Goal: Book appointment/travel/reservation

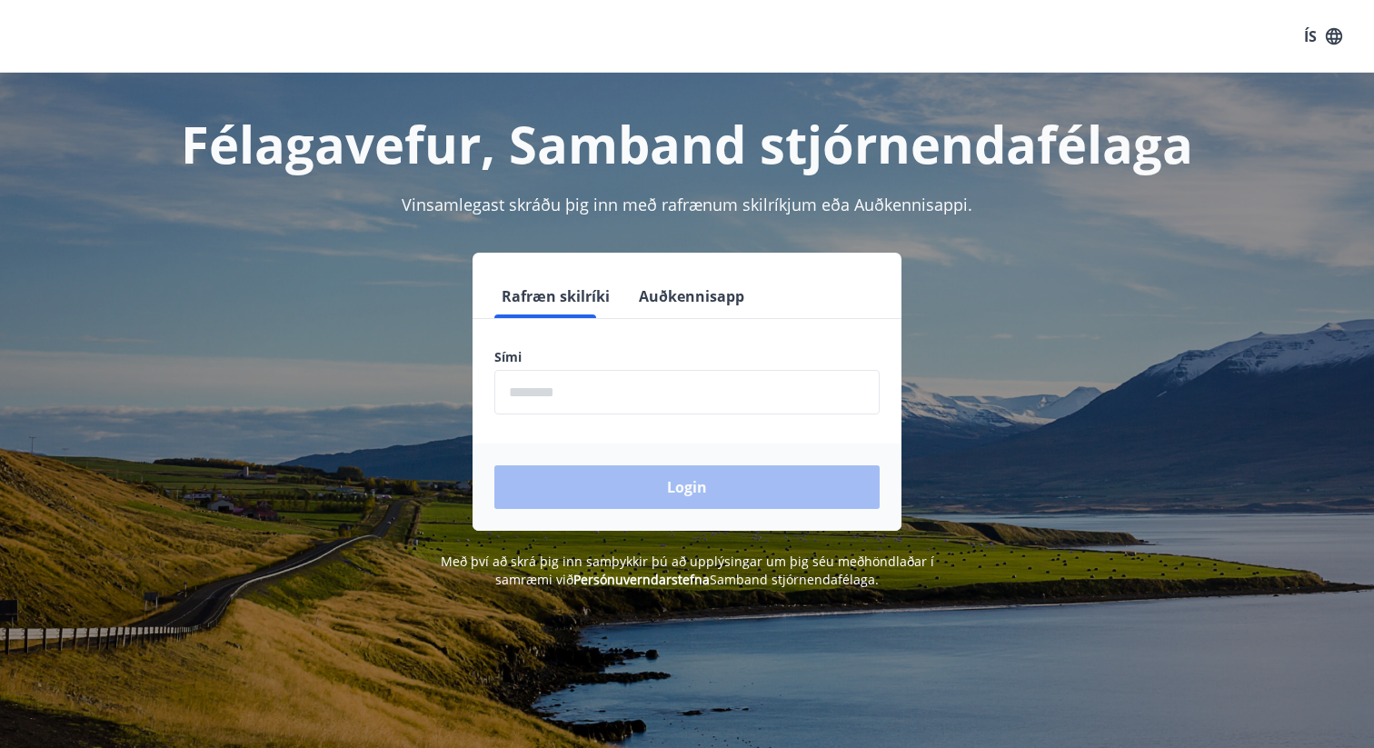
click at [651, 307] on button "Auðkennisapp" at bounding box center [691, 296] width 120 height 44
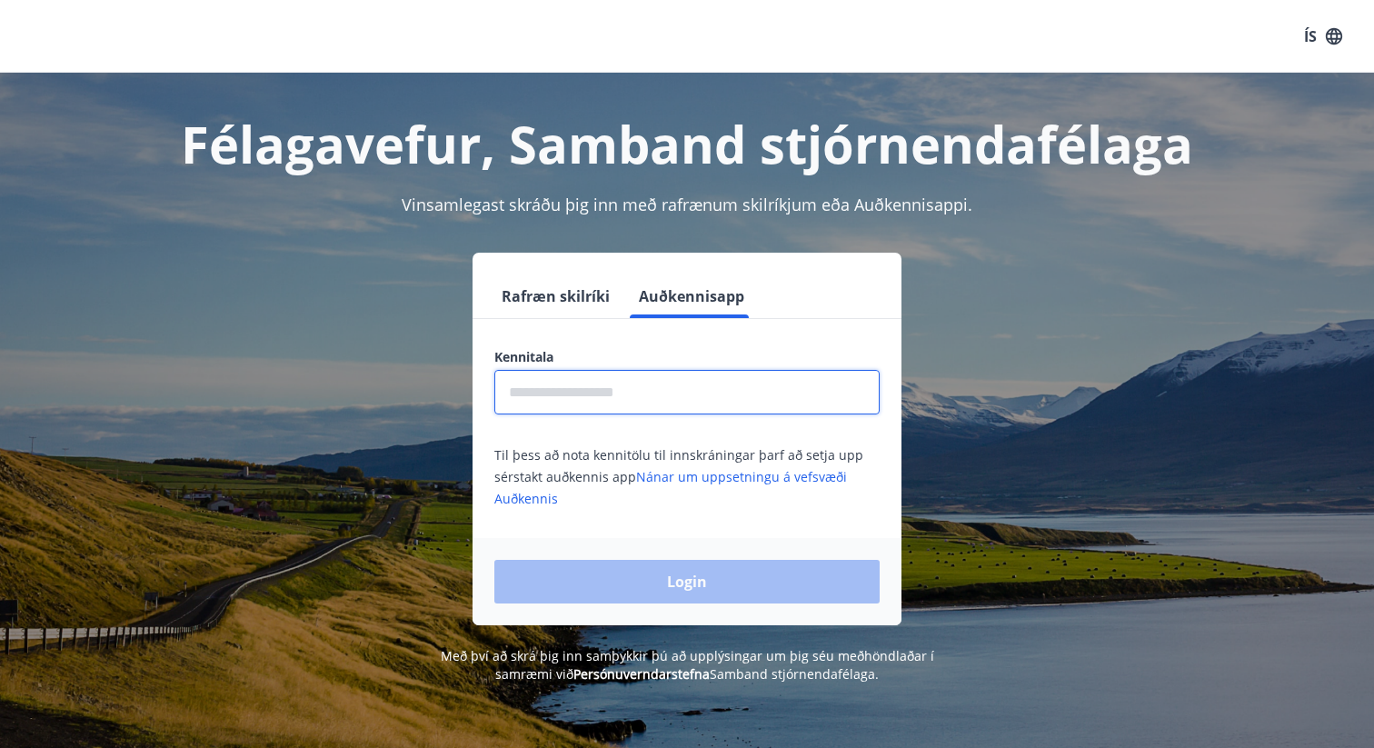
click at [597, 382] on input "text" at bounding box center [686, 392] width 385 height 45
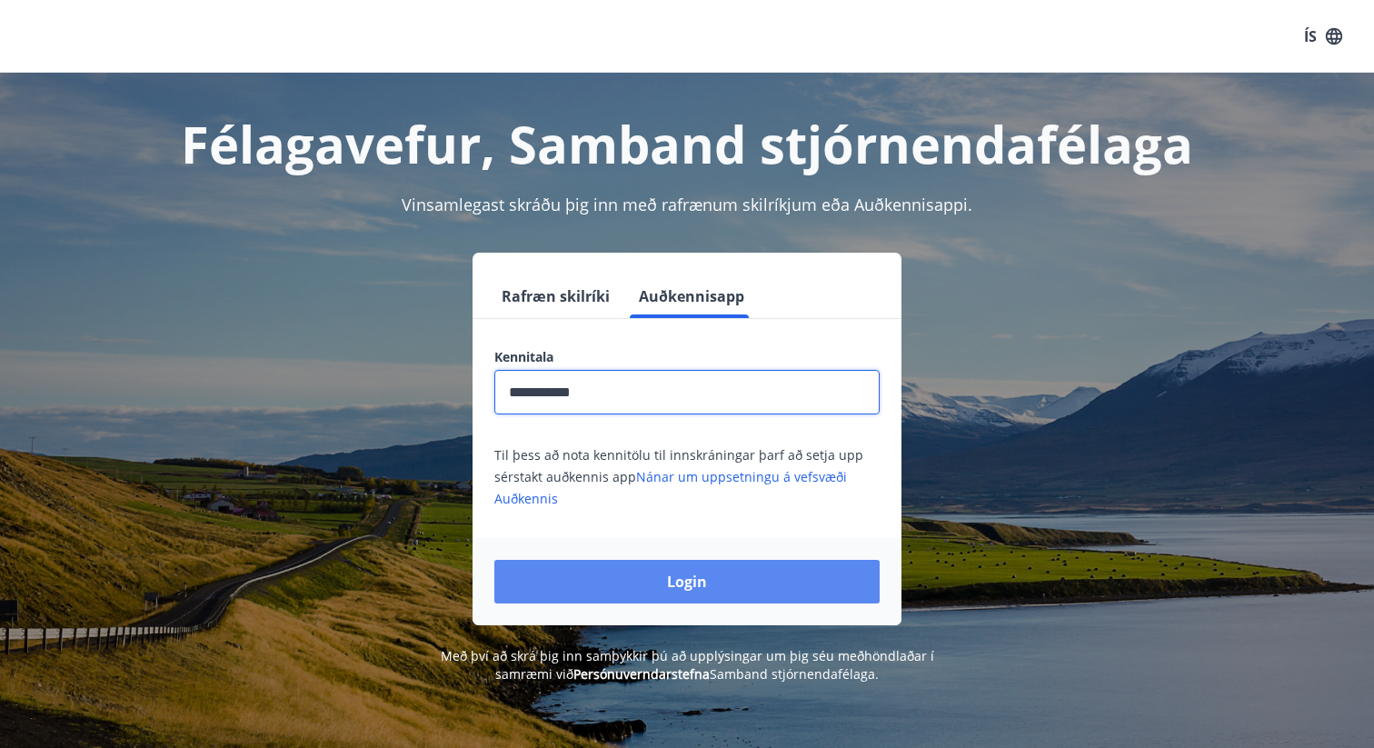
type input "**********"
click at [594, 573] on button "Login" at bounding box center [686, 582] width 385 height 44
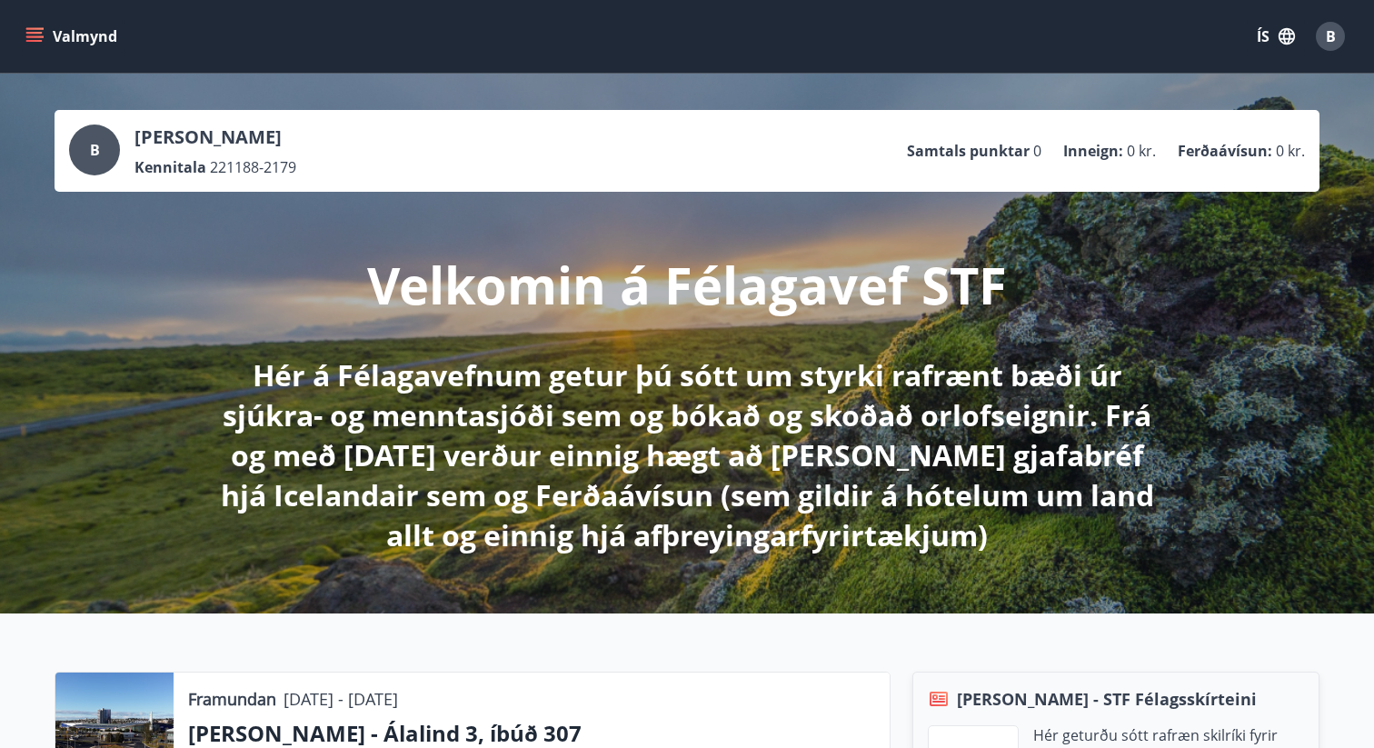
click at [105, 25] on button "Valmynd" at bounding box center [73, 36] width 103 height 33
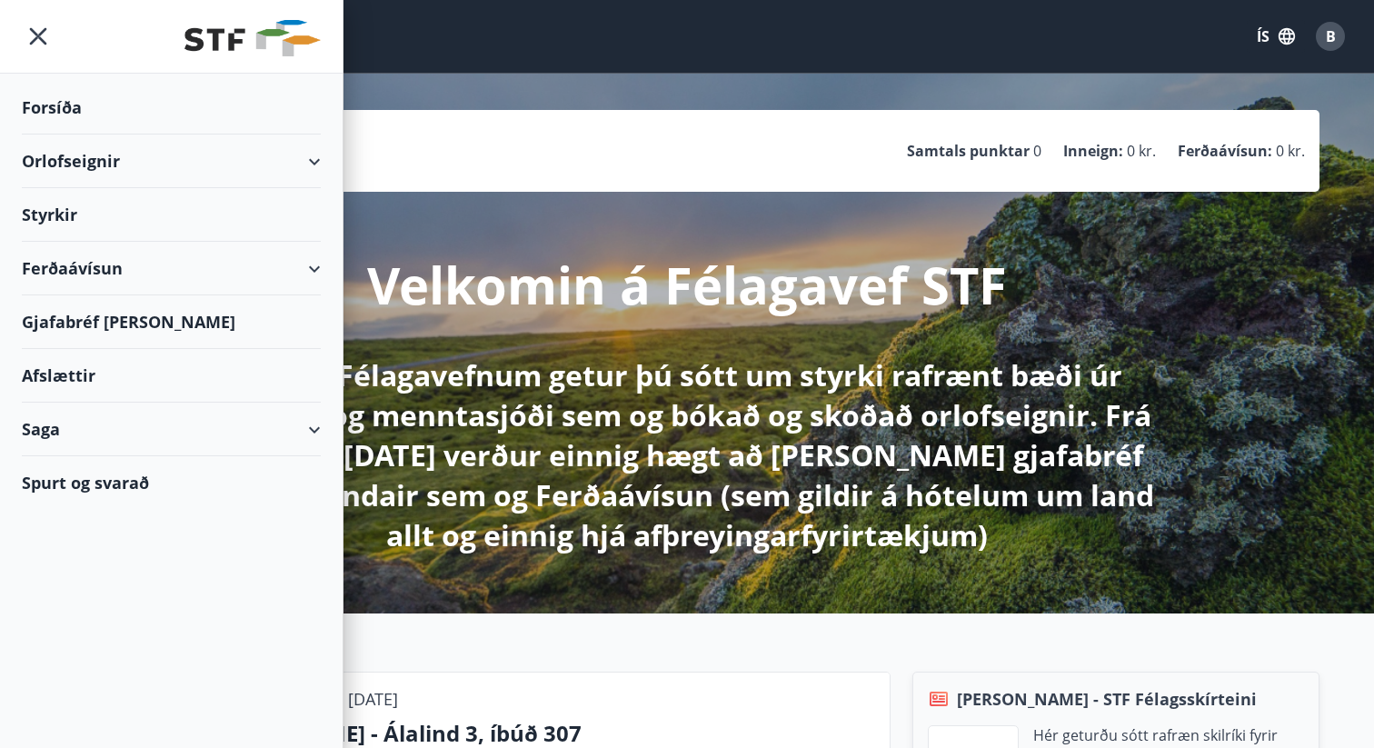
click at [96, 153] on div "Orlofseignir" at bounding box center [171, 161] width 299 height 54
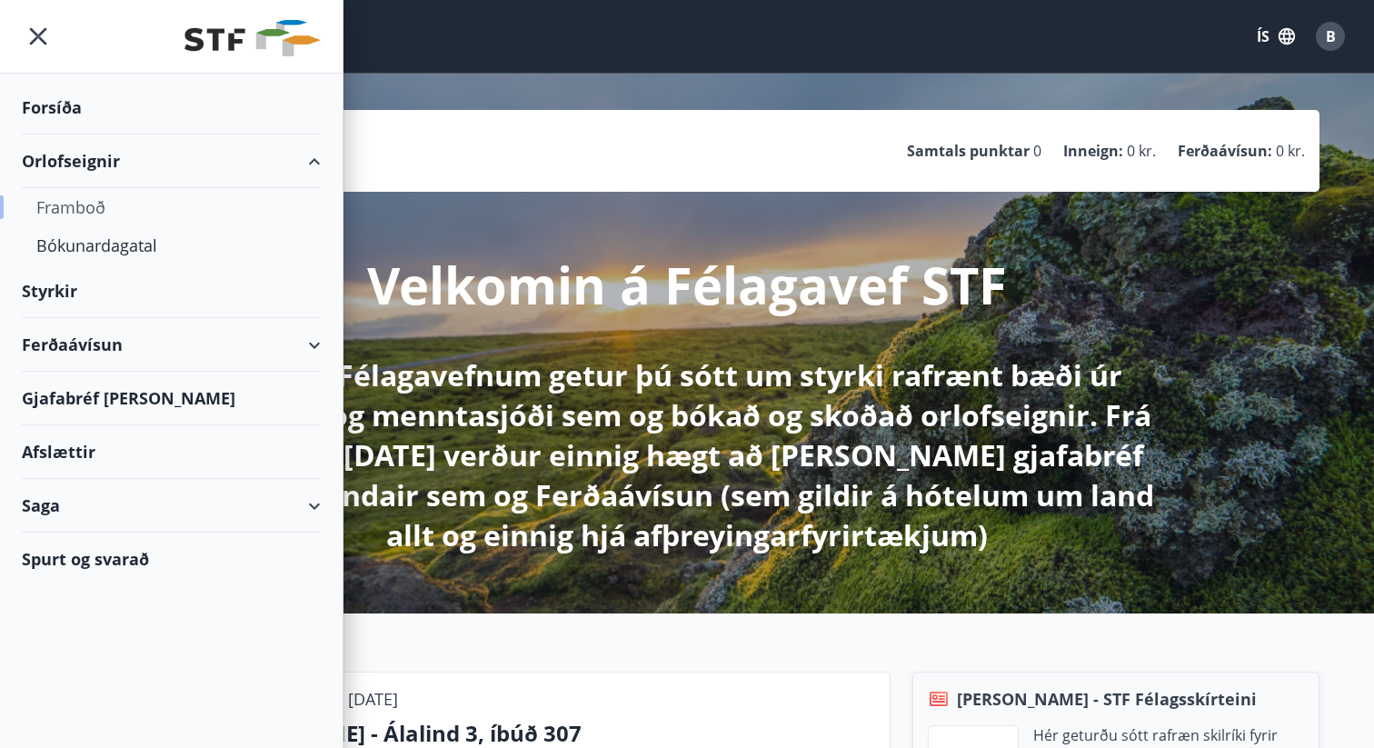
click at [91, 201] on div "Framboð" at bounding box center [171, 207] width 270 height 38
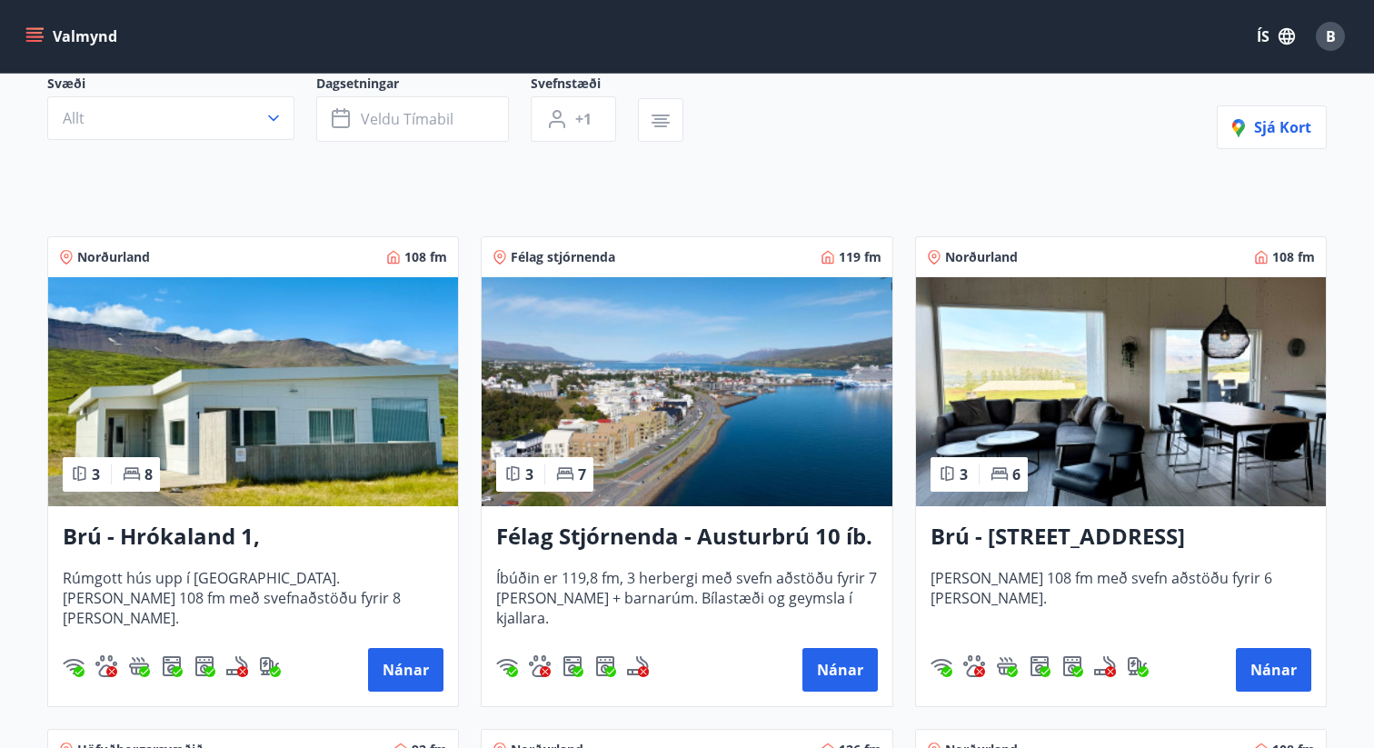
scroll to position [180, 0]
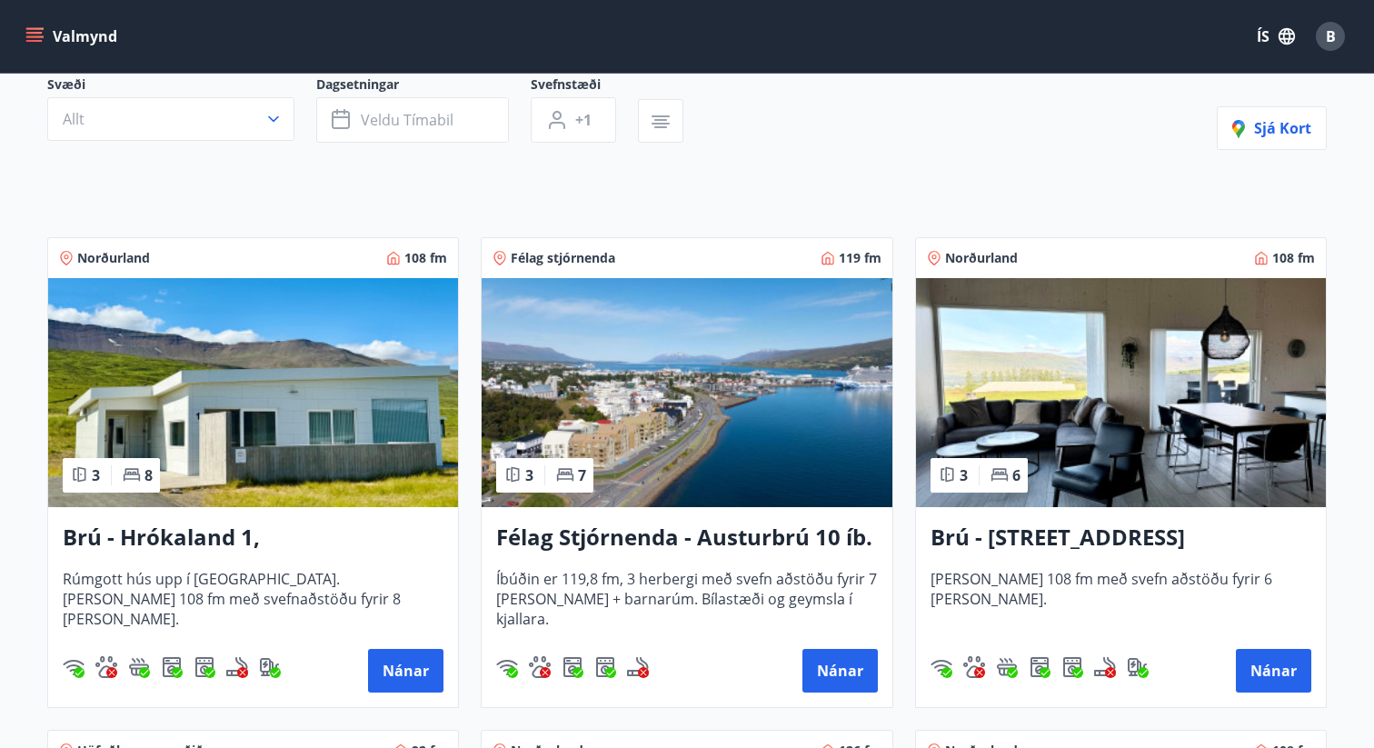
click at [641, 424] on img at bounding box center [687, 392] width 410 height 229
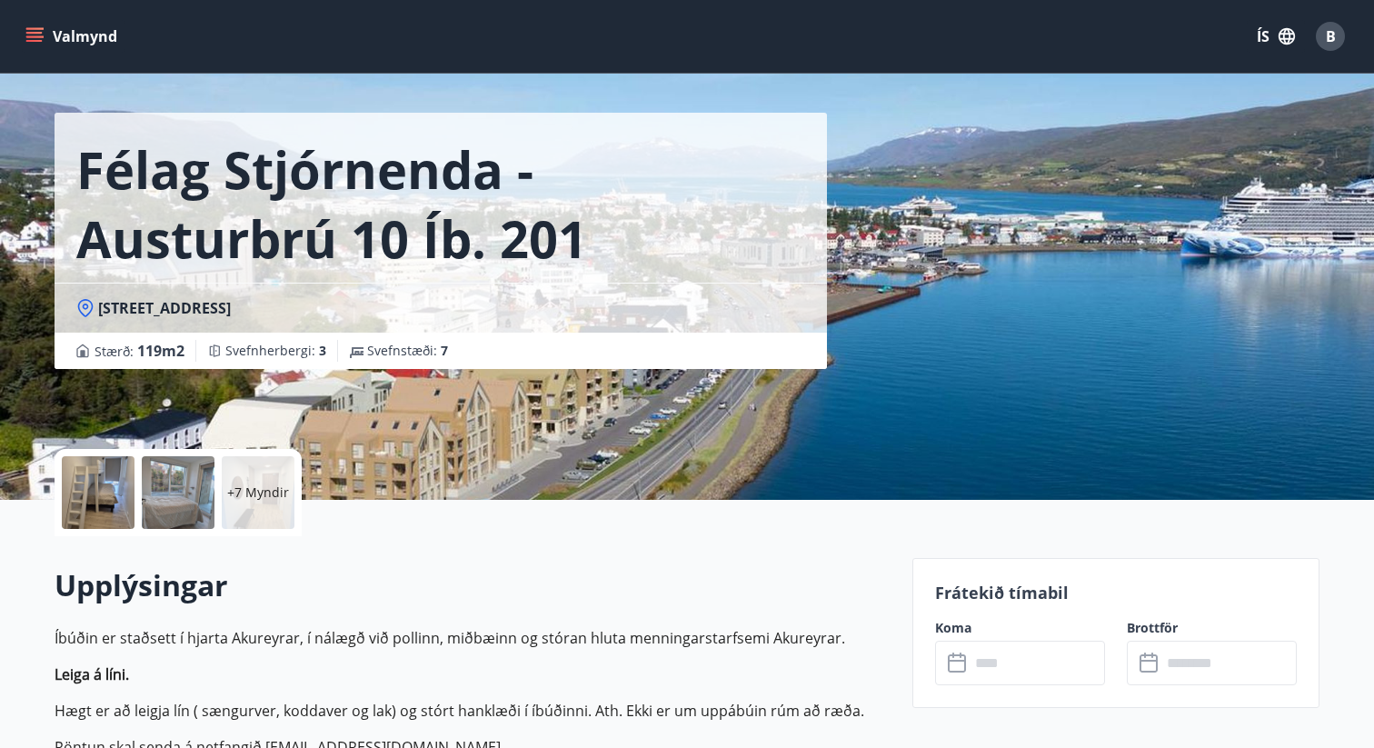
scroll to position [50, 0]
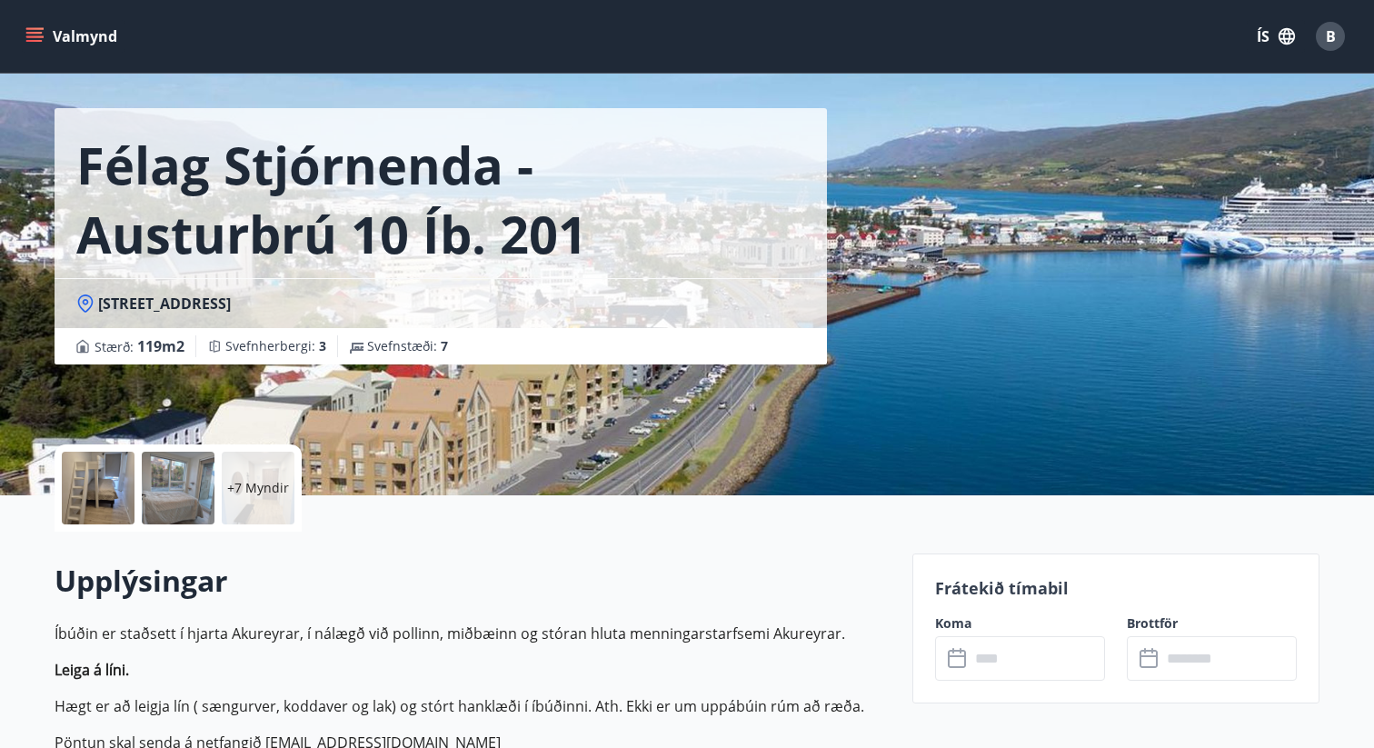
click at [84, 496] on div at bounding box center [98, 488] width 73 height 73
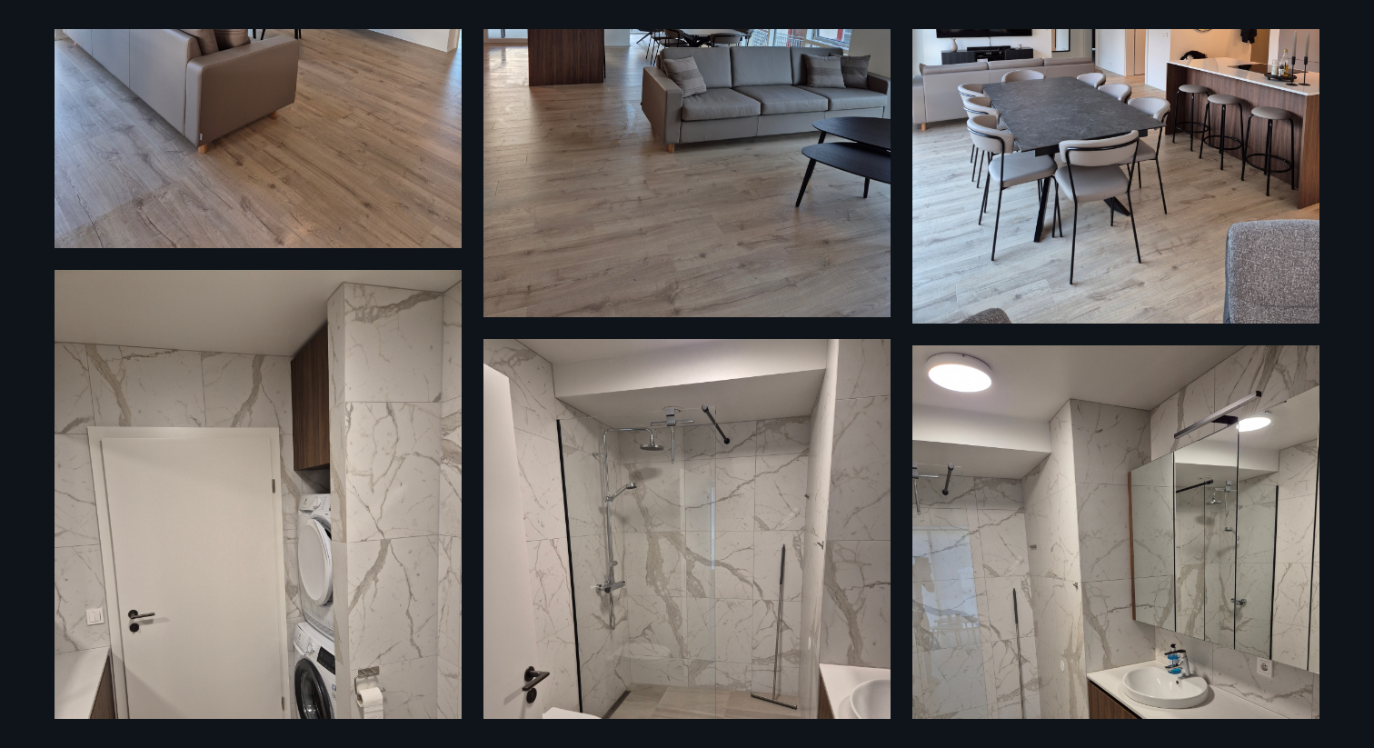
scroll to position [1460, 0]
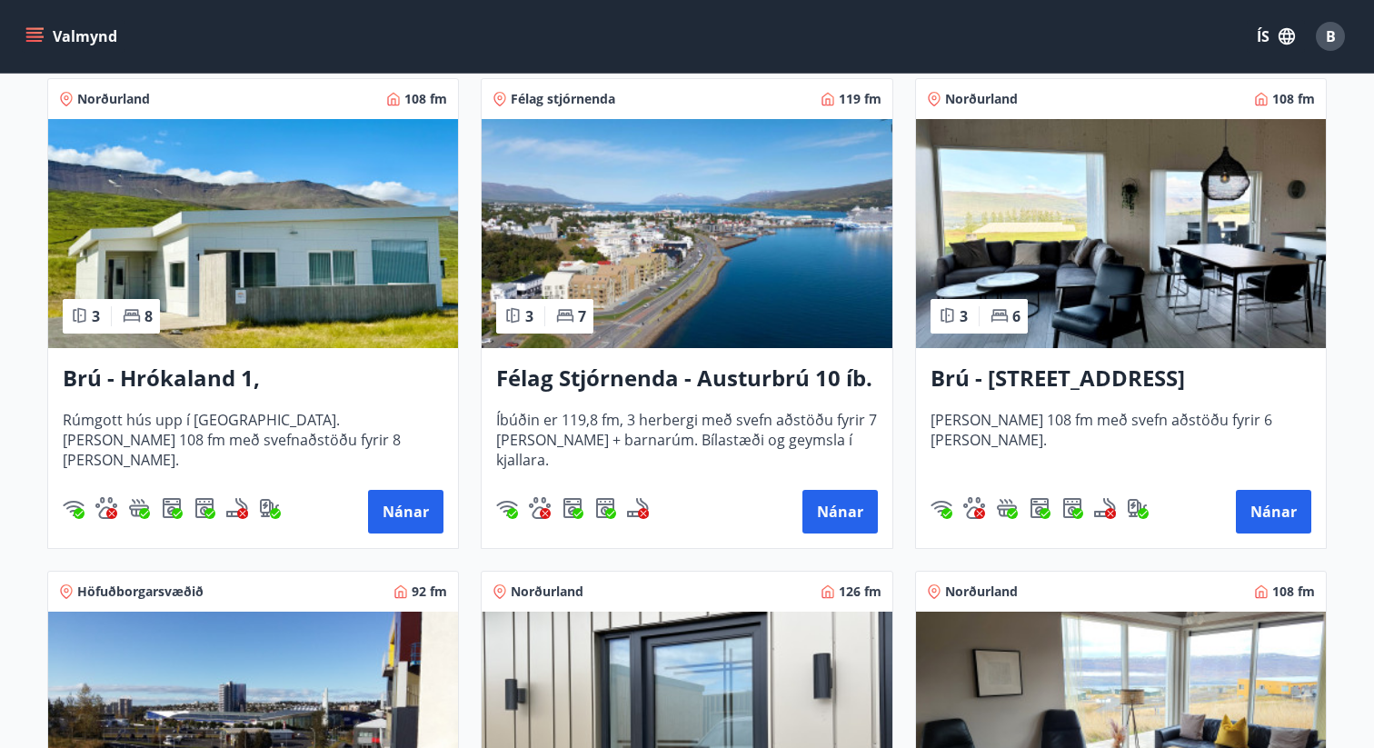
scroll to position [351, 0]
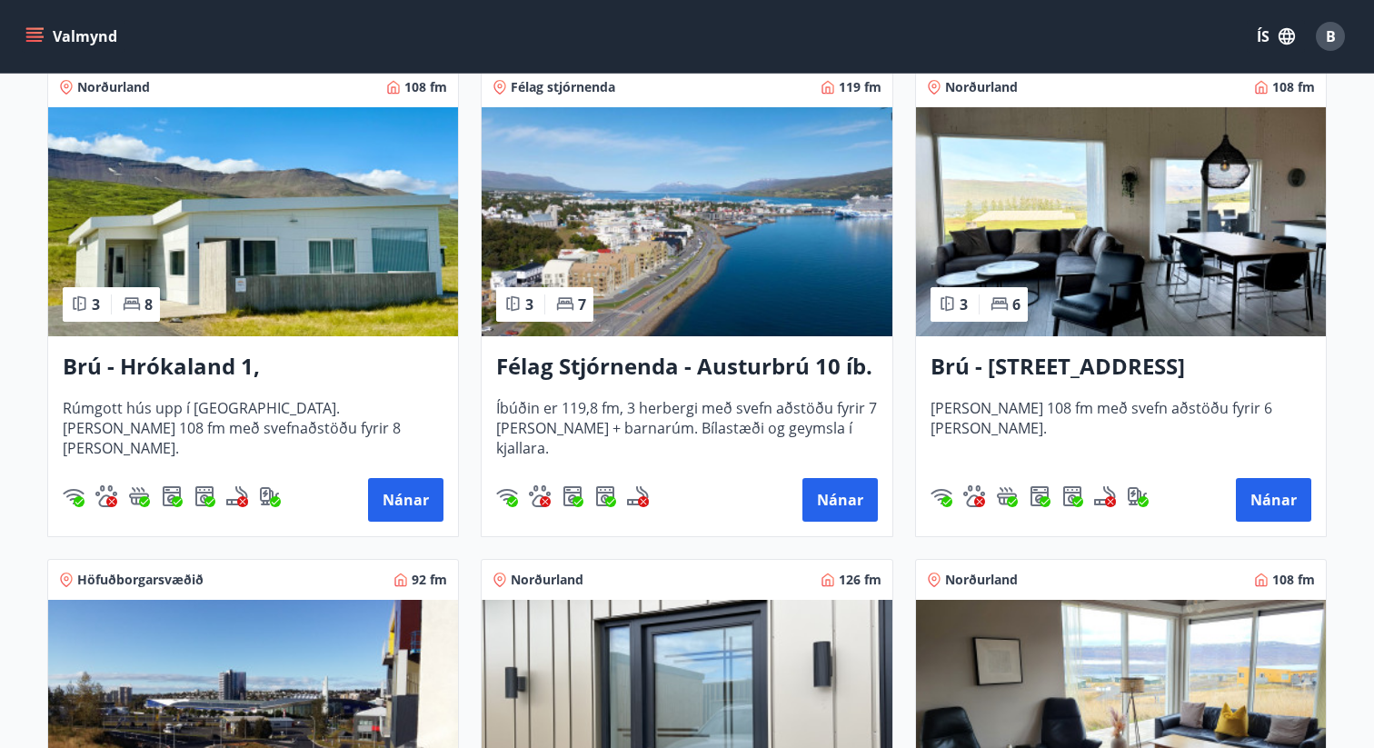
click at [902, 309] on div "Norðurland 108 fm 3 6 Brú - Hyrnuland 14, Akureyri Húsið er 108 fm með svefn að…" at bounding box center [1109, 291] width 433 height 492
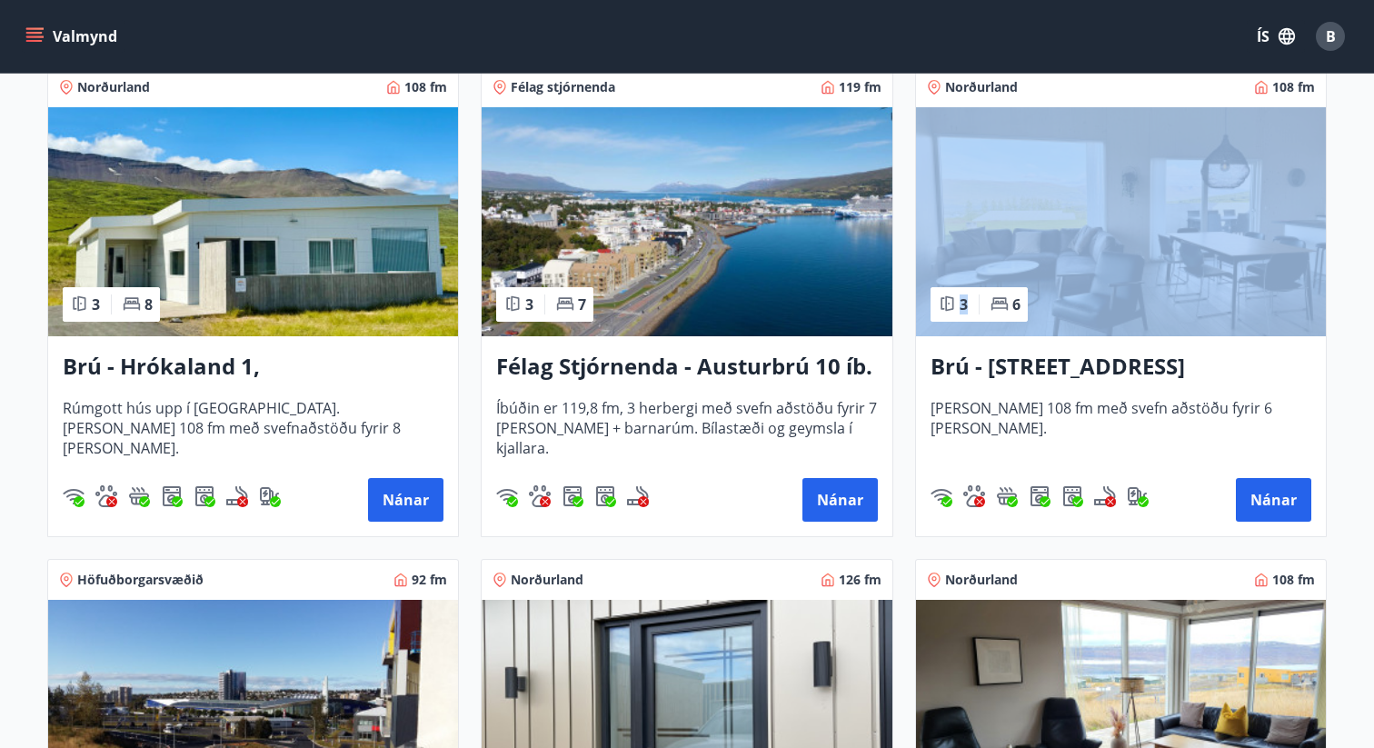
click at [902, 309] on div "Norðurland 108 fm 3 6 Brú - Hyrnuland 14, Akureyri Húsið er 108 fm með svefn að…" at bounding box center [1109, 291] width 433 height 492
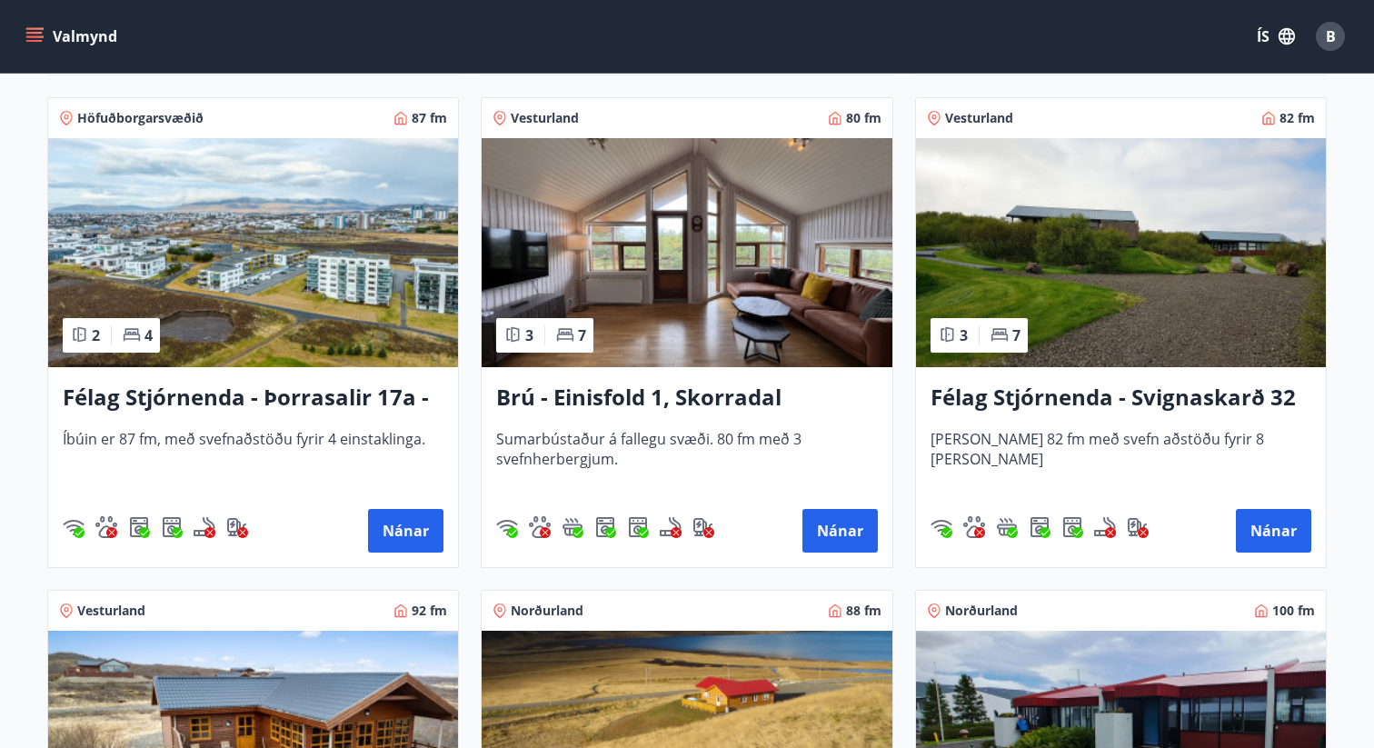
scroll to position [2572, 0]
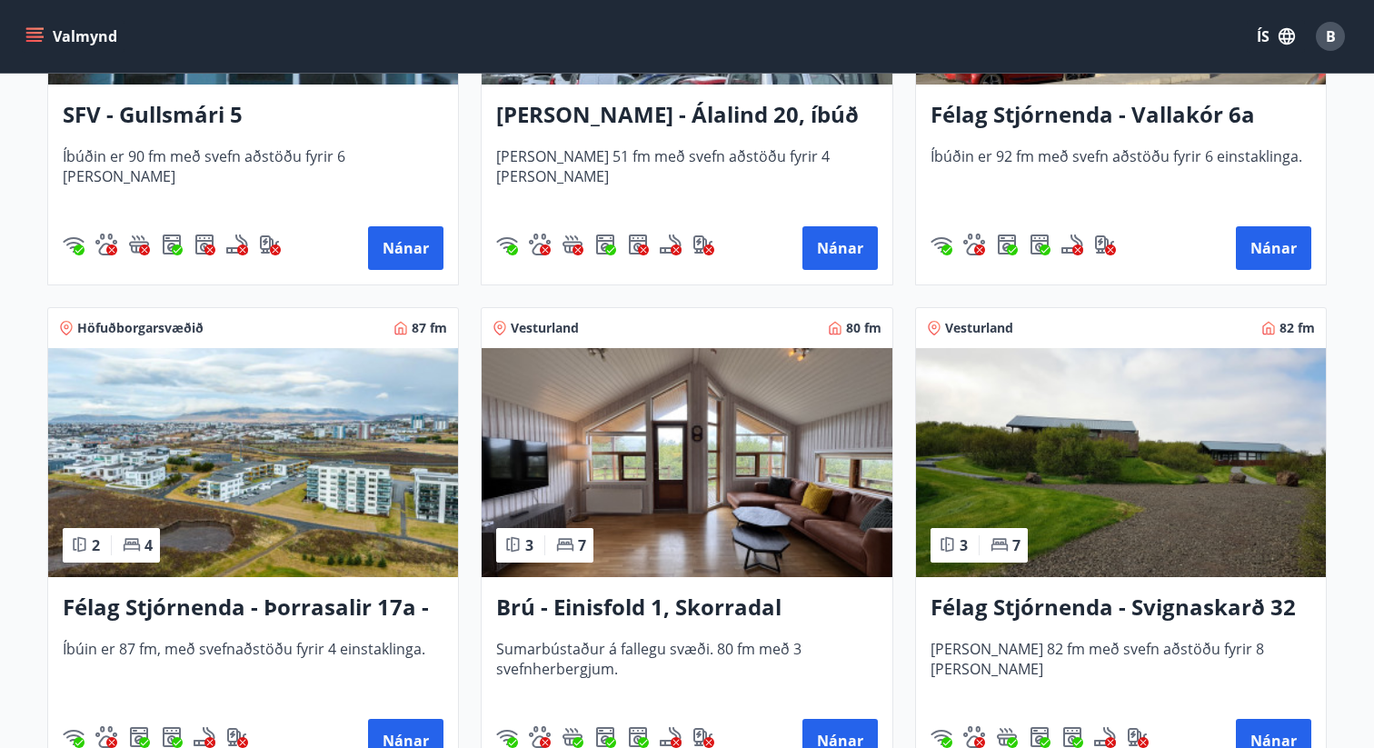
click at [627, 422] on img at bounding box center [687, 462] width 410 height 229
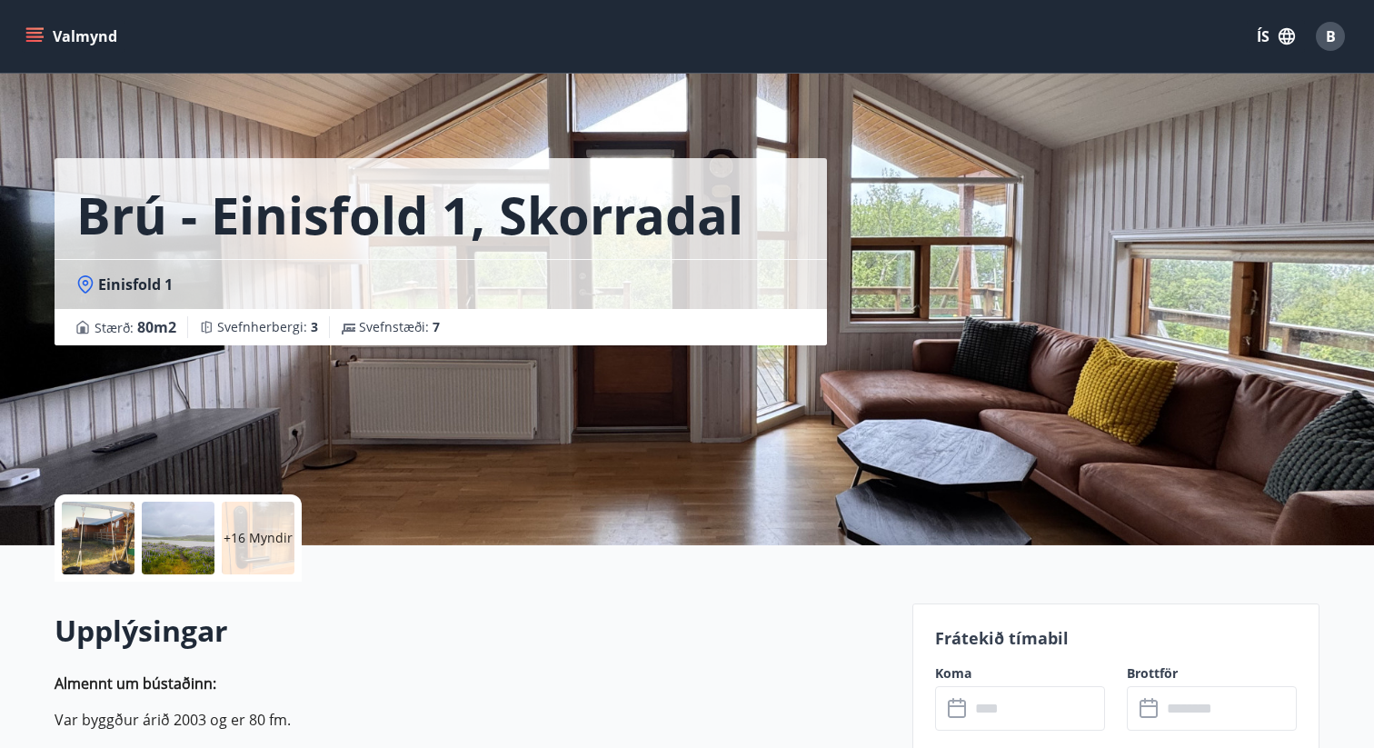
click at [171, 536] on div at bounding box center [178, 538] width 73 height 73
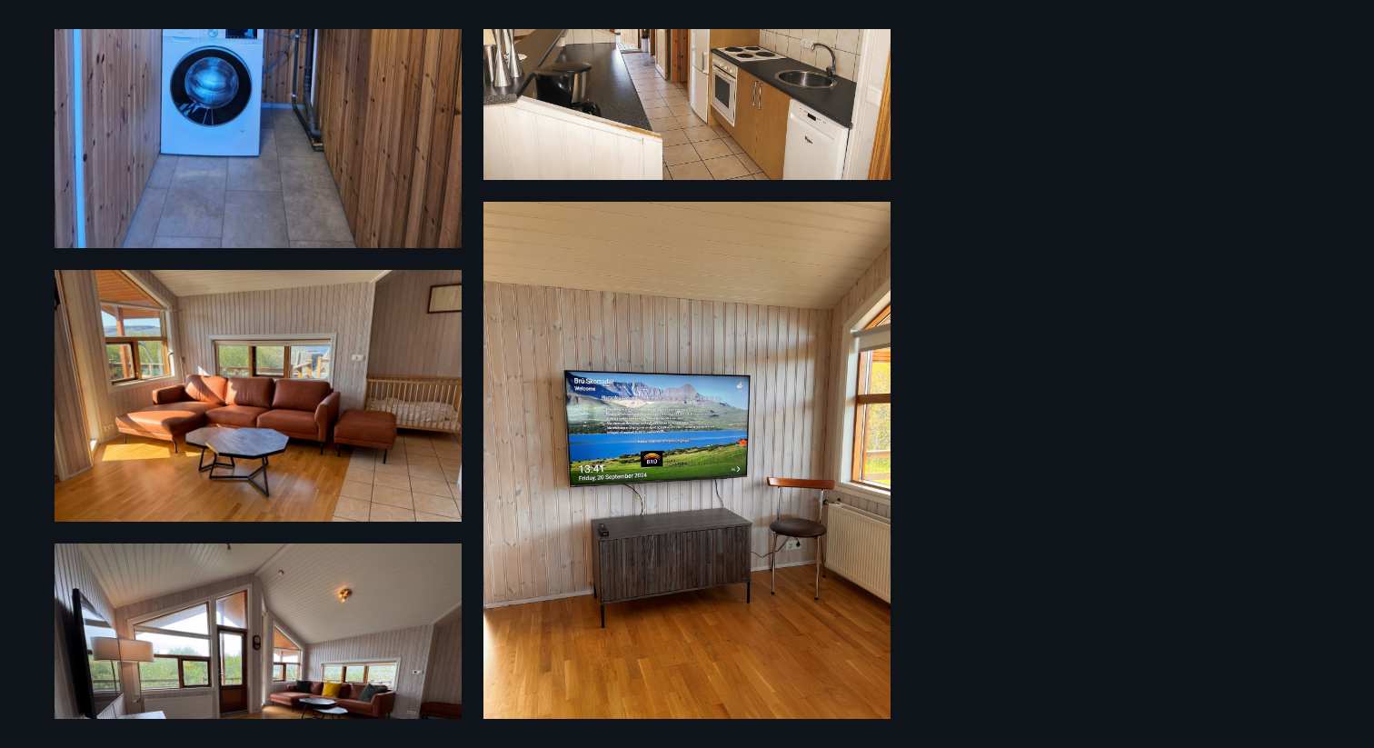
scroll to position [2371, 0]
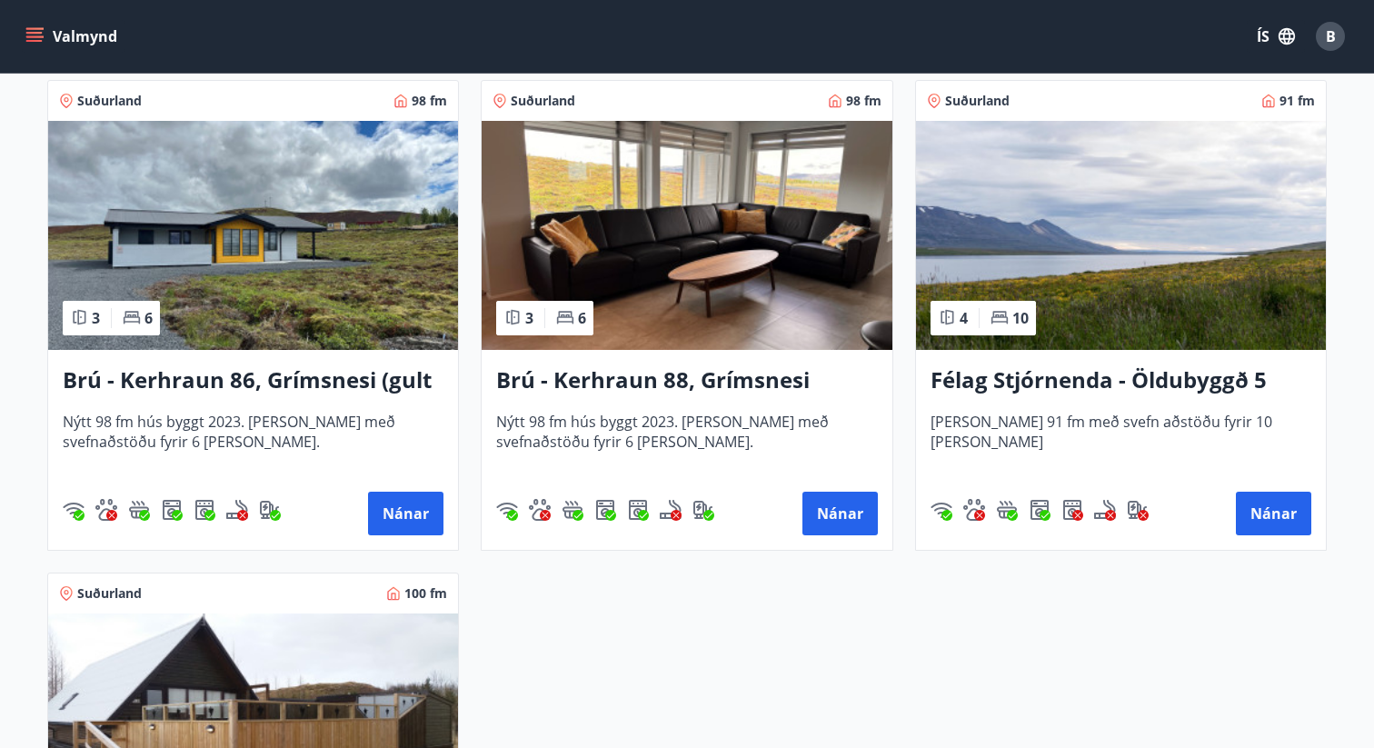
scroll to position [4160, 0]
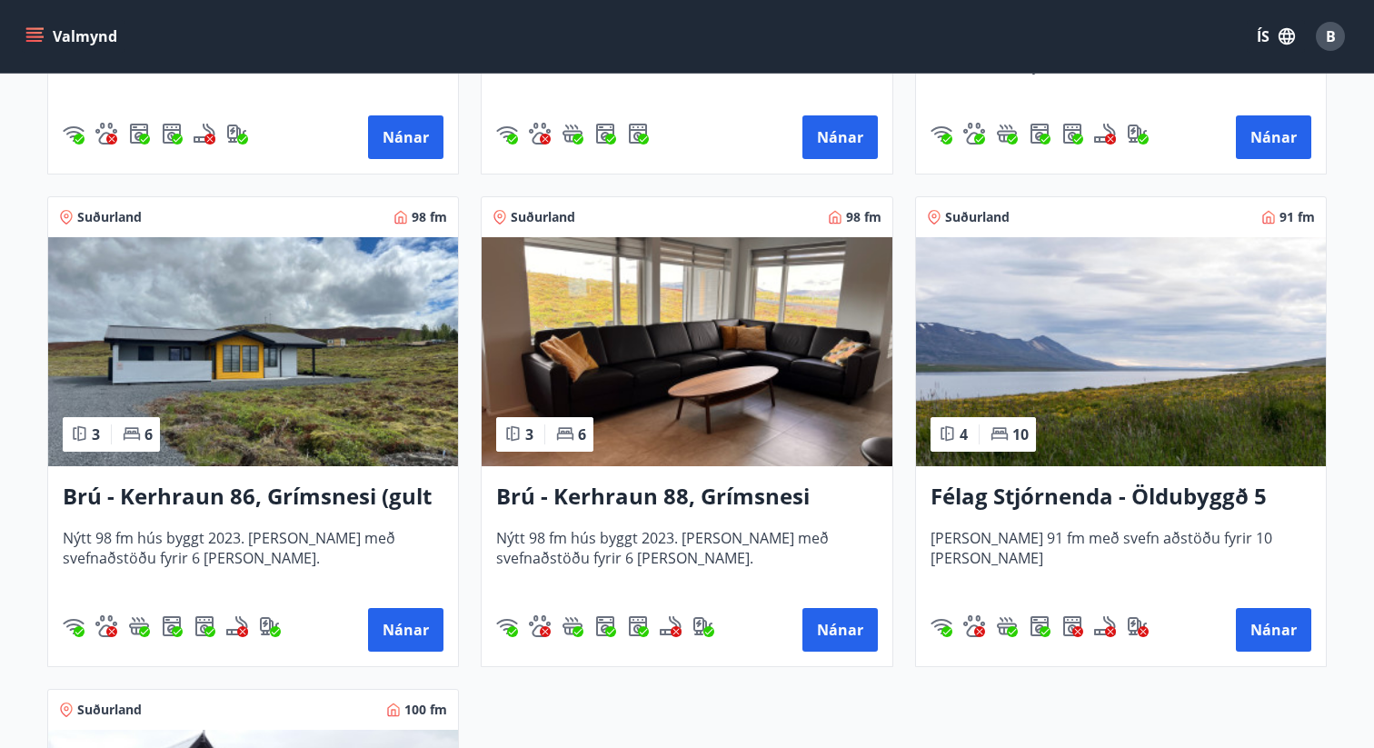
click at [264, 374] on img at bounding box center [253, 351] width 410 height 229
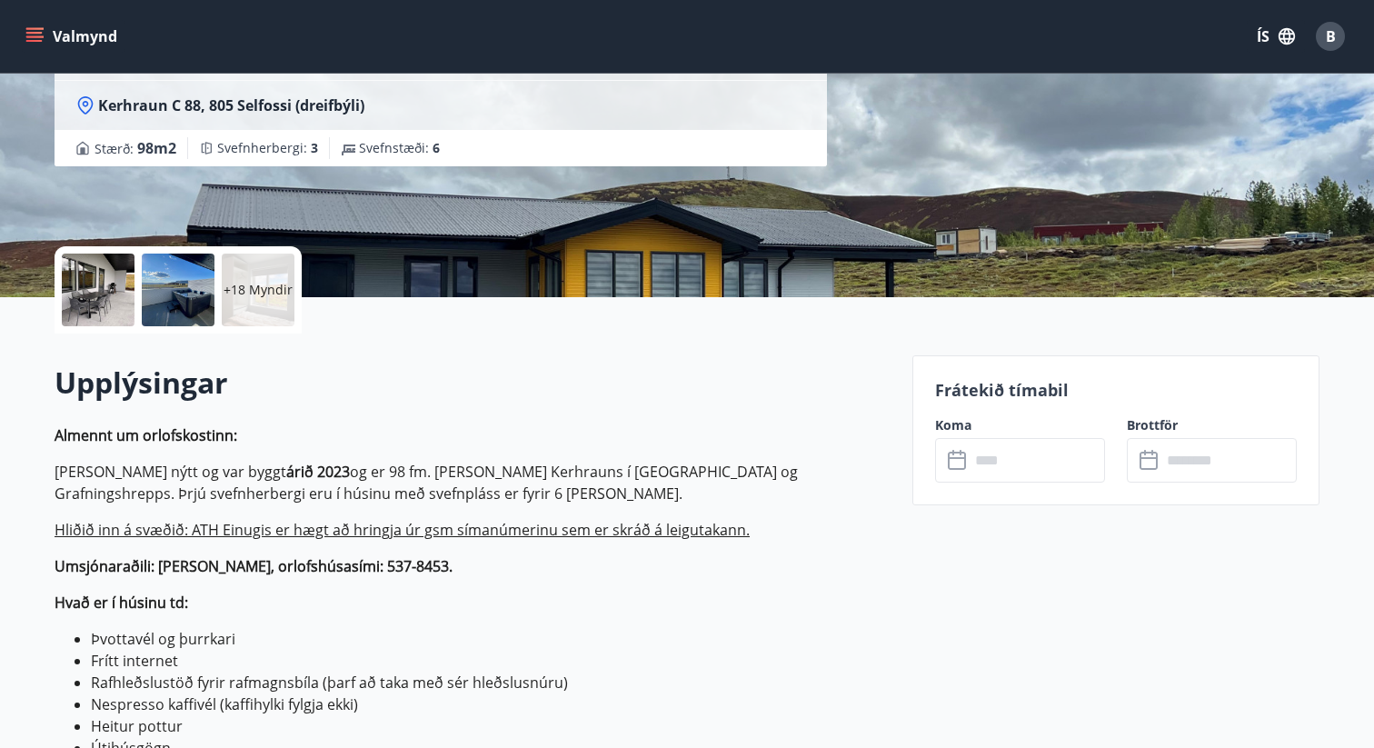
scroll to position [259, 0]
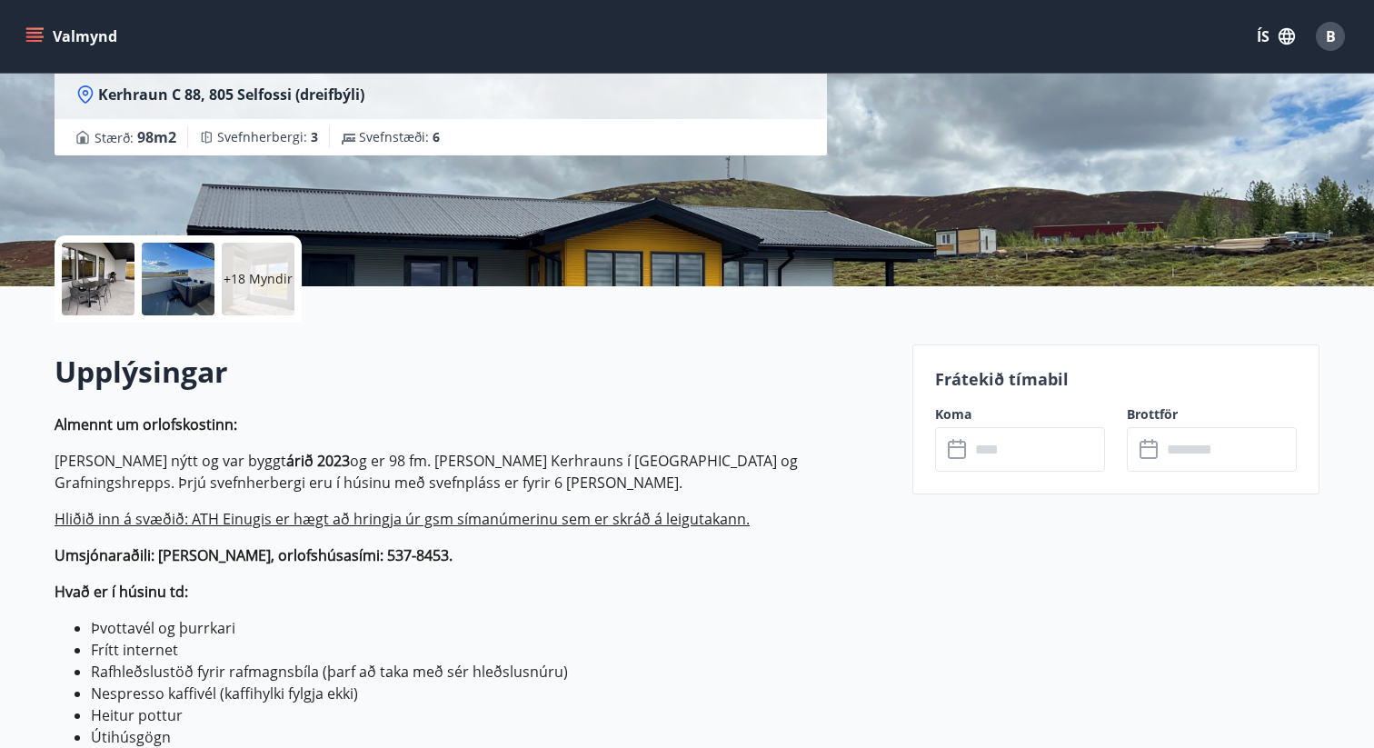
click at [199, 286] on div at bounding box center [178, 279] width 73 height 73
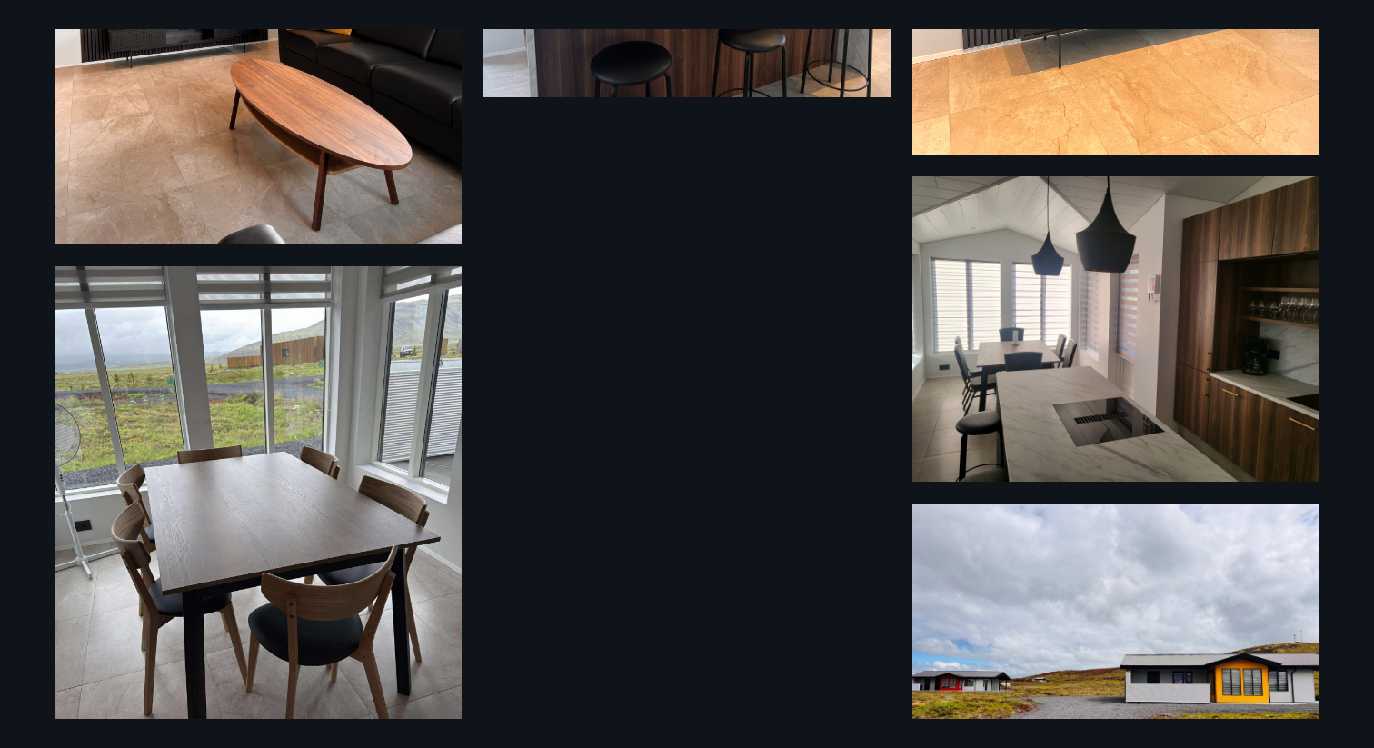
scroll to position [3406, 0]
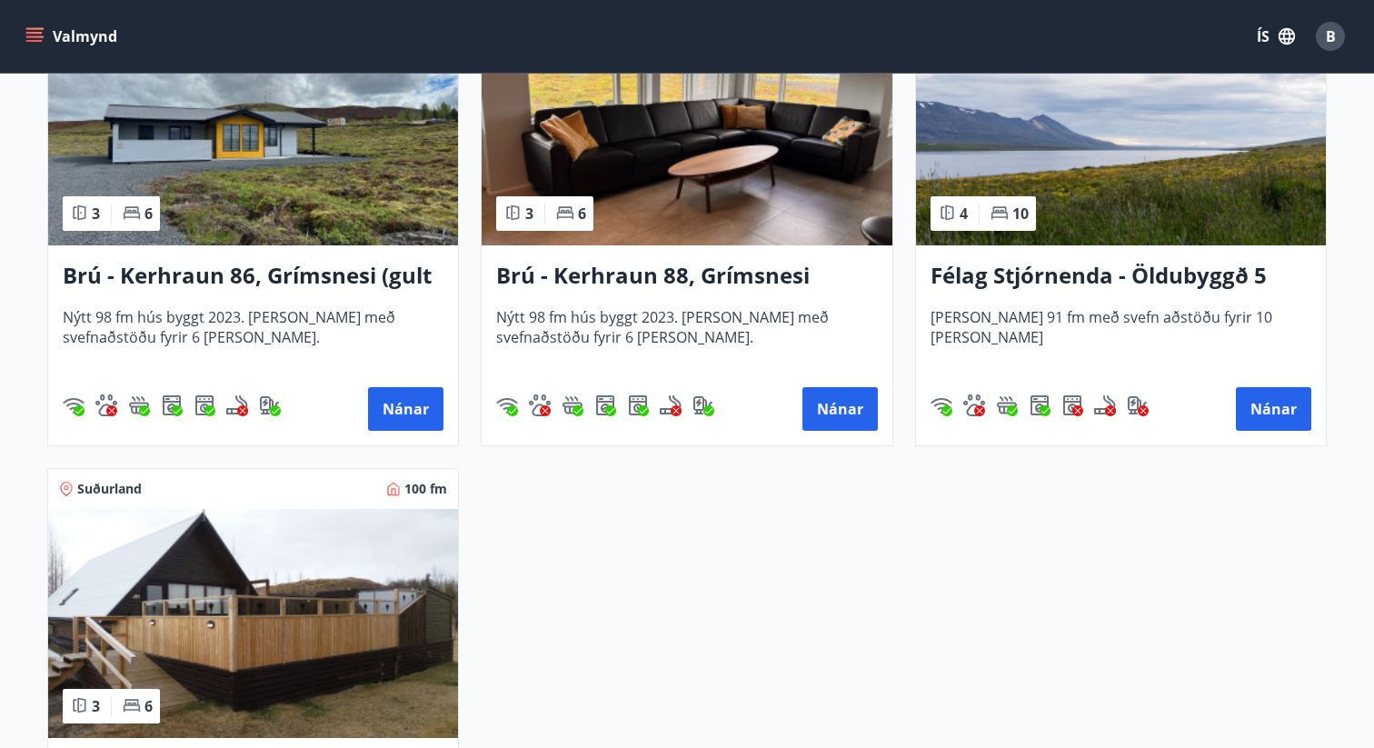
scroll to position [4371, 0]
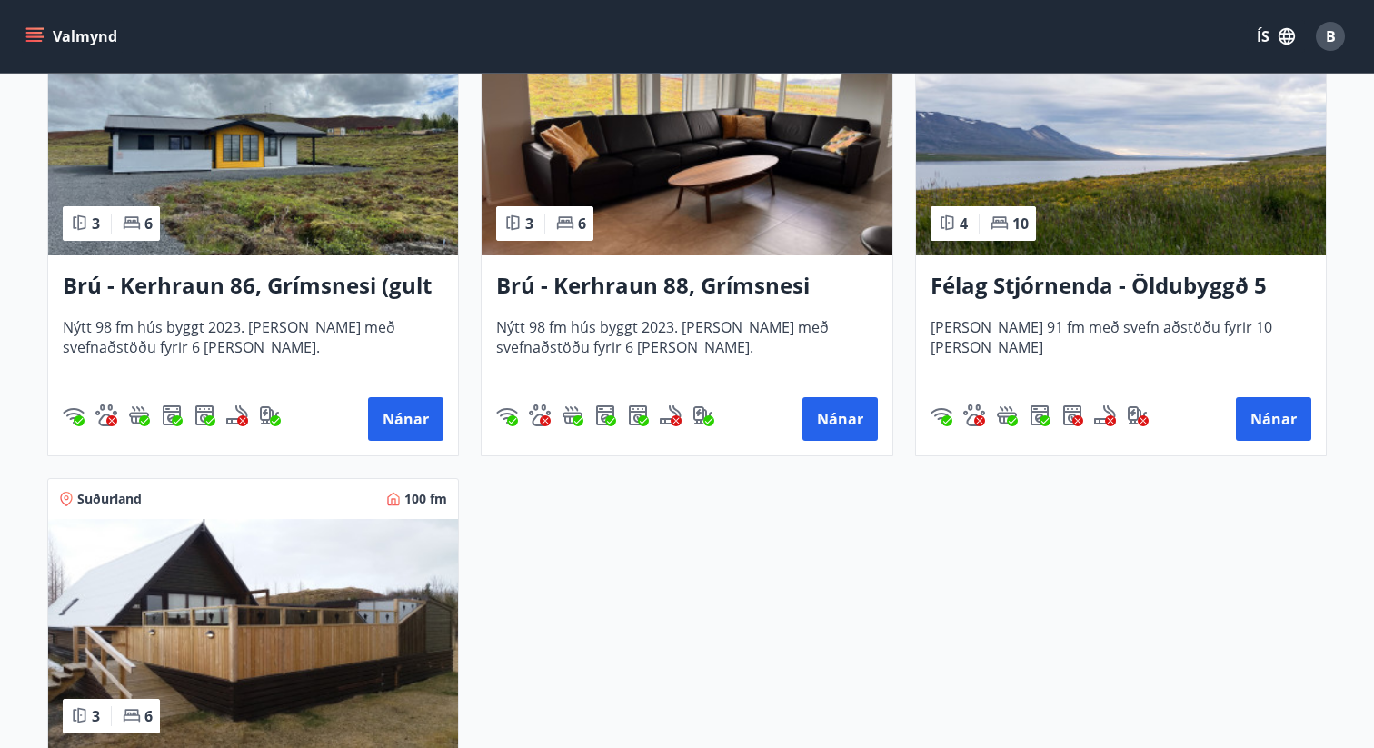
click at [1137, 278] on h3 "Félag Stjórnenda - Öldubyggð 5" at bounding box center [1120, 286] width 381 height 33
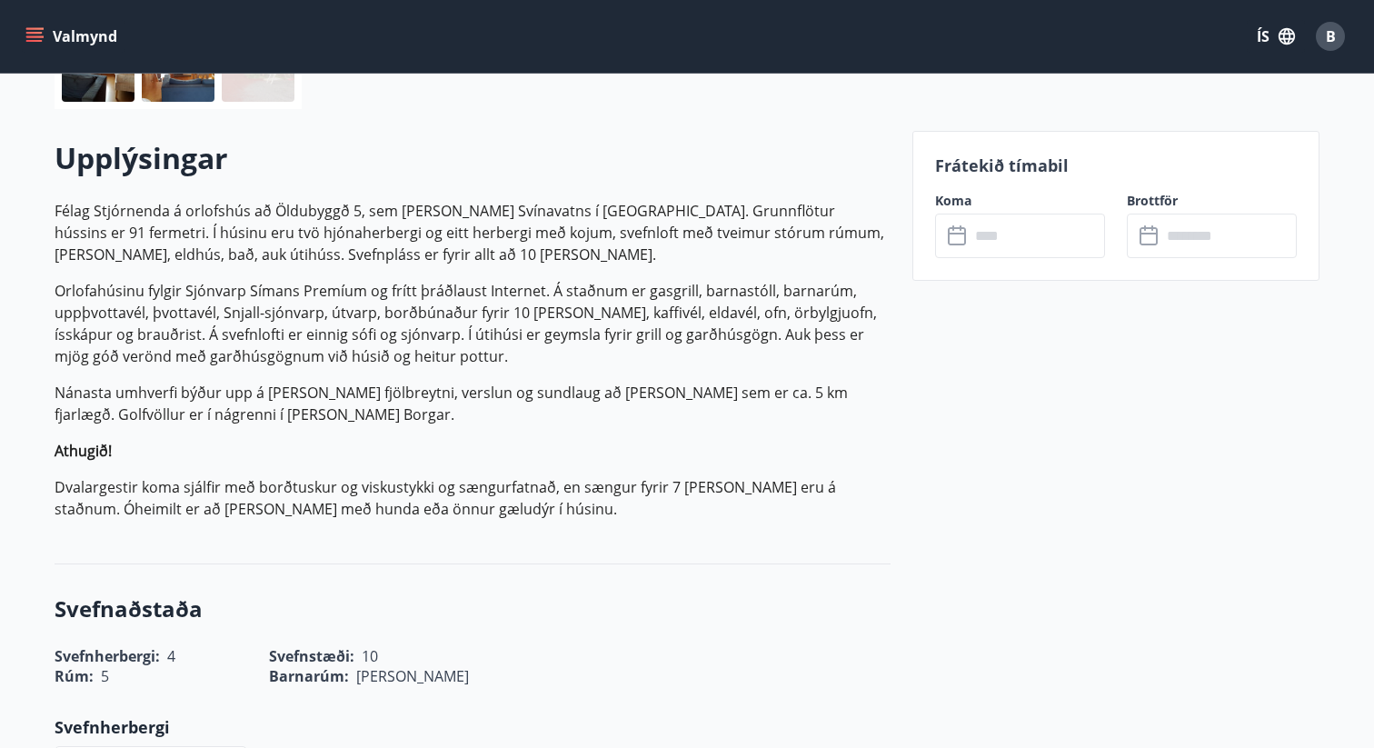
scroll to position [480, 0]
